Goal: Find specific page/section: Find specific page/section

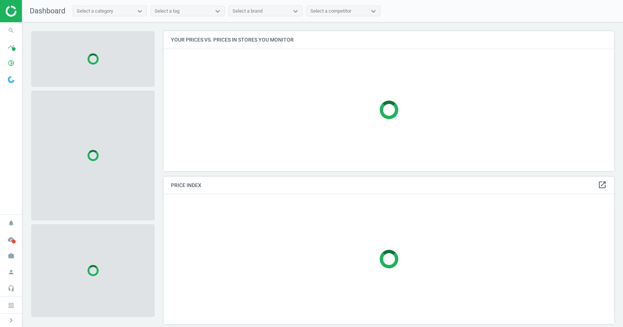
scroll to position [151, 456]
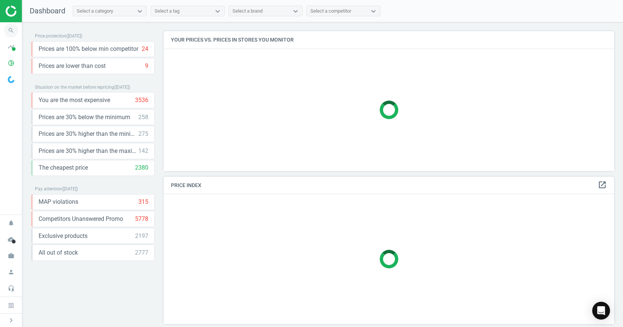
click at [9, 33] on icon "search" at bounding box center [11, 30] width 14 height 14
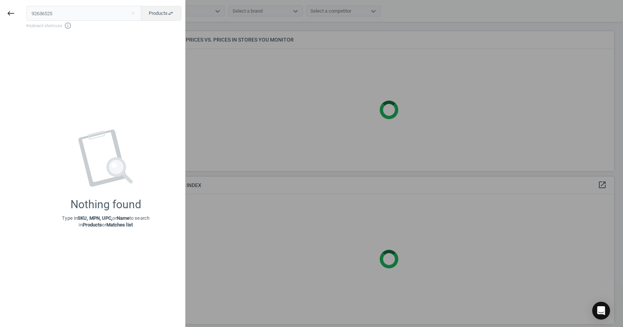
type input "92636525"
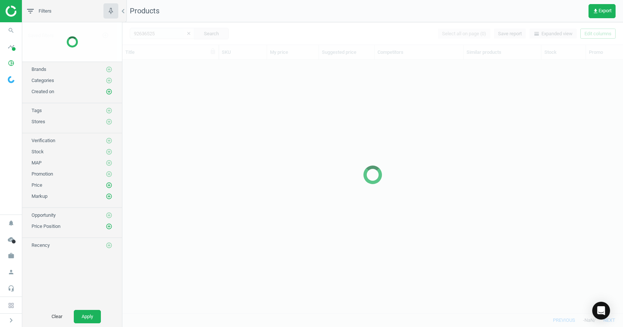
scroll to position [242, 495]
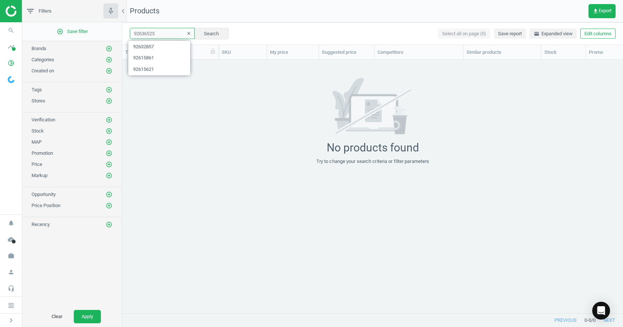
click at [172, 34] on input "92636525" at bounding box center [162, 33] width 65 height 11
click at [159, 32] on input "92636525" at bounding box center [162, 33] width 65 height 11
click at [198, 37] on button "Search" at bounding box center [211, 33] width 35 height 11
click at [200, 39] on div "92636525 clear Search Select all on page (0) Save report horizontal_split Expan…" at bounding box center [372, 33] width 501 height 22
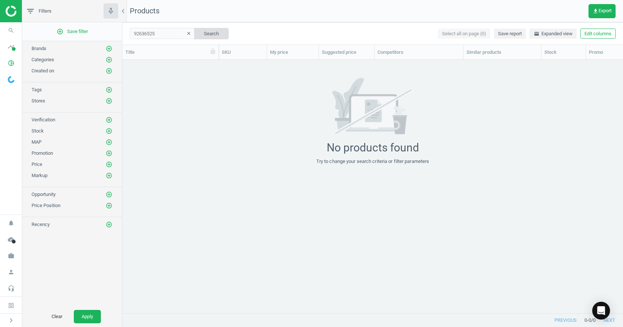
click at [204, 34] on button "Search" at bounding box center [211, 33] width 35 height 11
click at [174, 35] on input "92636525" at bounding box center [162, 33] width 65 height 11
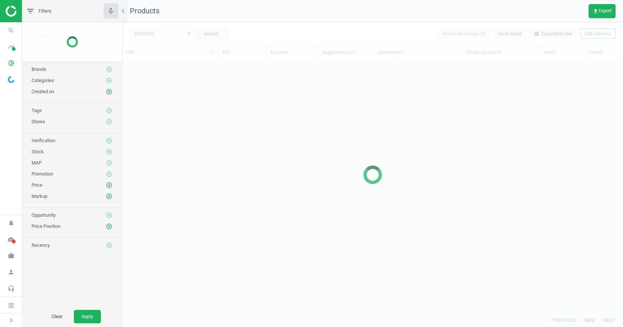
scroll to position [242, 495]
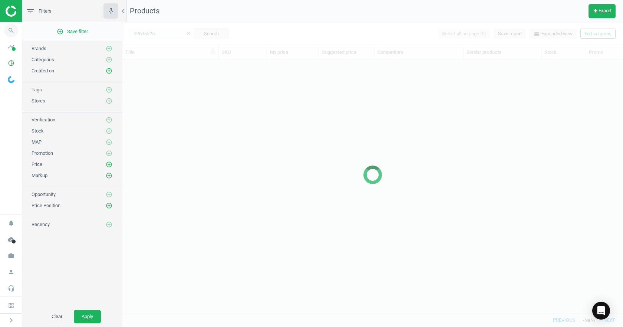
click at [8, 31] on icon "search" at bounding box center [11, 30] width 14 height 14
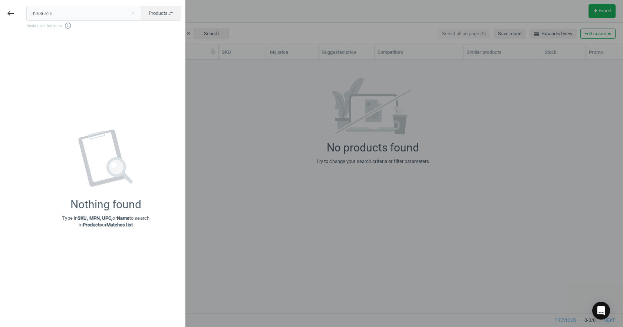
type input "92636525"
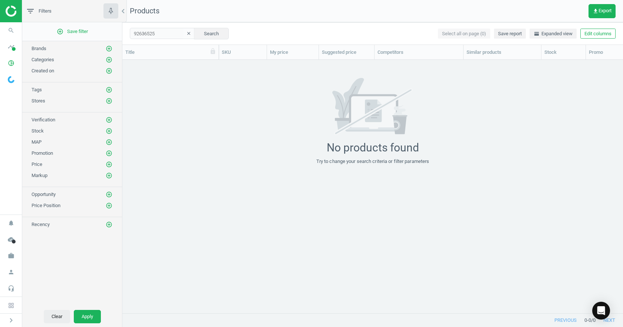
click at [56, 318] on button "Clear" at bounding box center [57, 316] width 26 height 13
